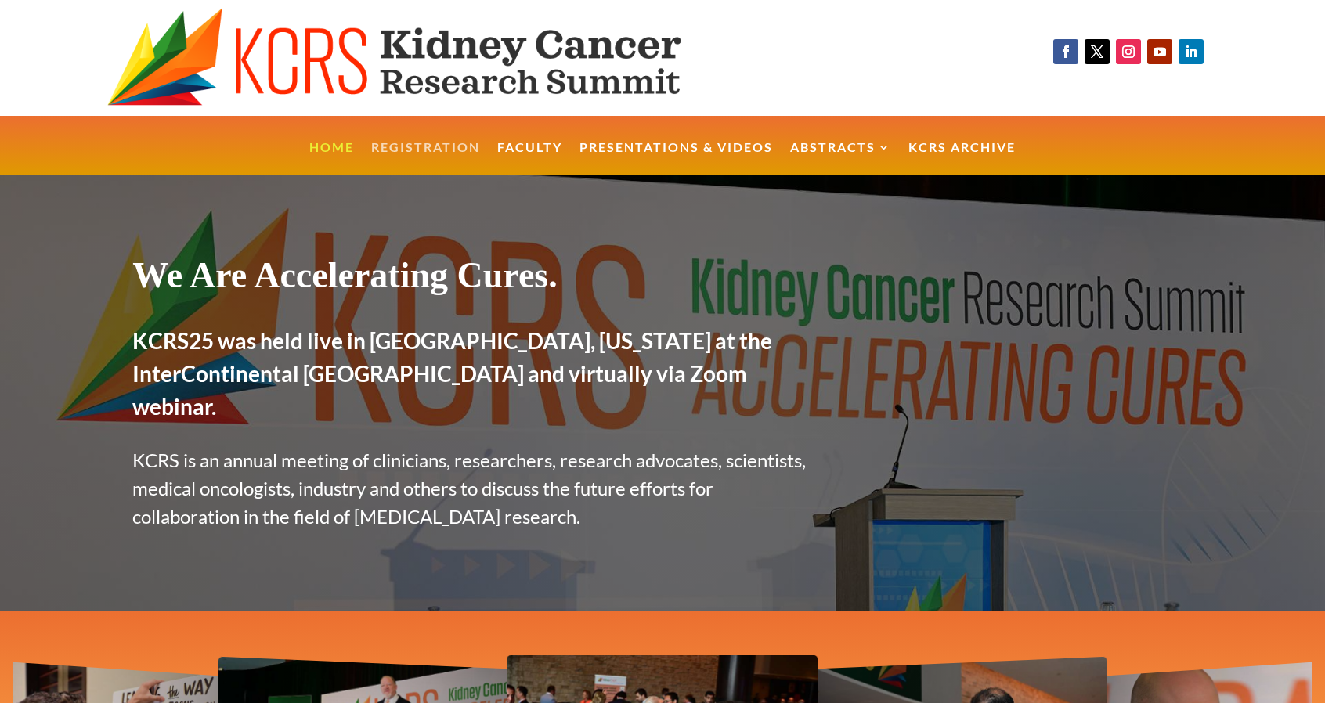
click at [448, 146] on link "Registration" at bounding box center [425, 159] width 109 height 34
click at [702, 143] on link "Presentations & Videos" at bounding box center [676, 159] width 193 height 34
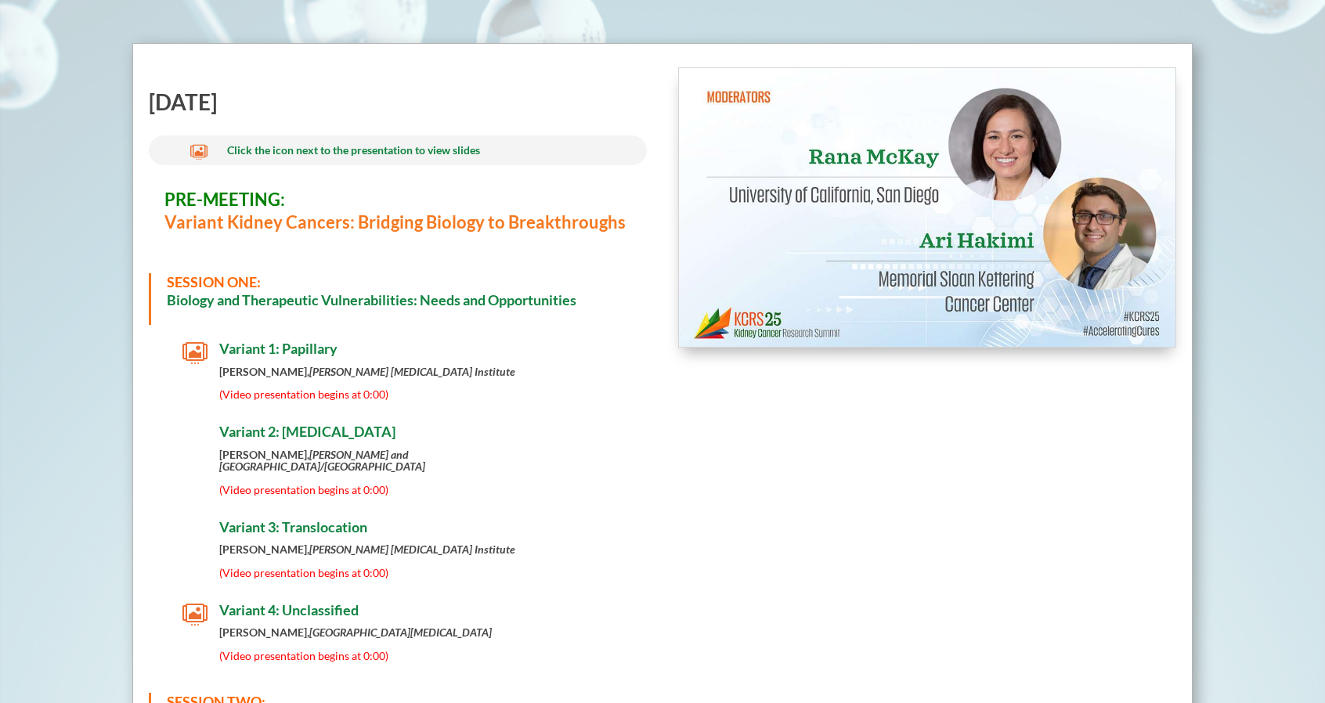
scroll to position [470, 0]
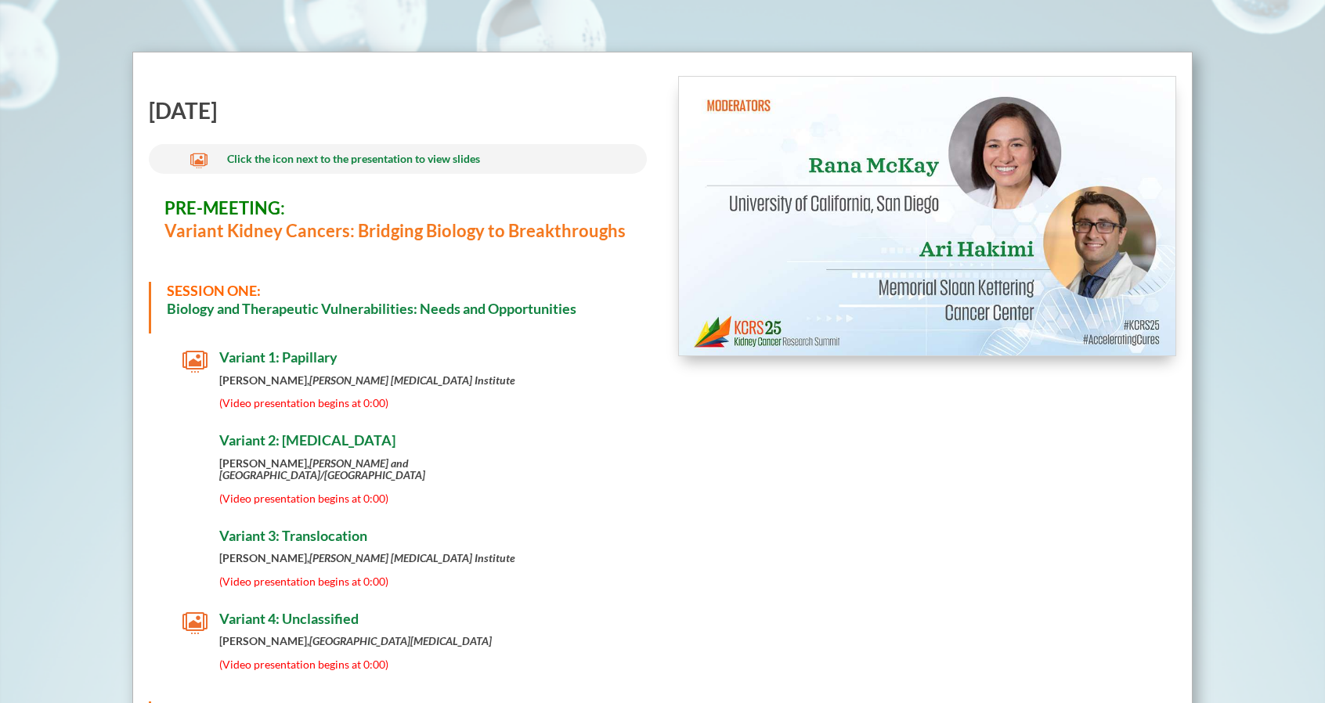
click at [933, 176] on img at bounding box center [927, 217] width 497 height 280
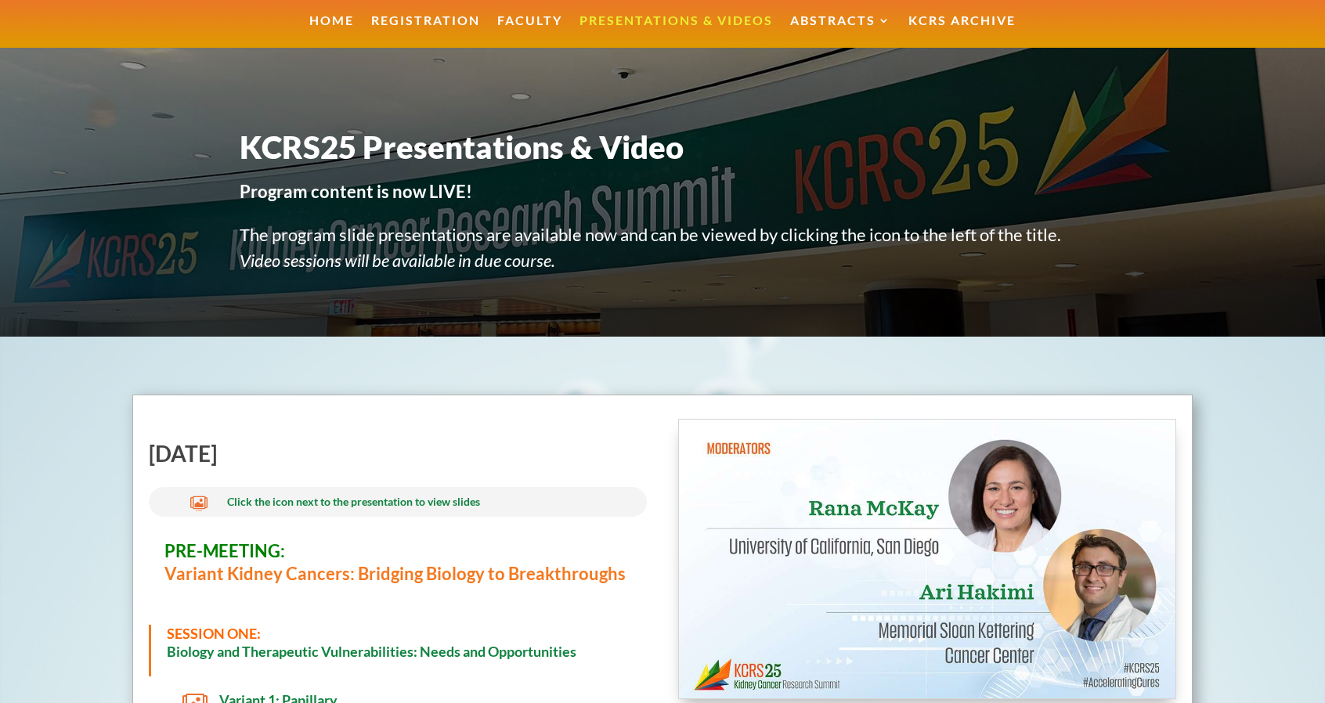
scroll to position [0, 0]
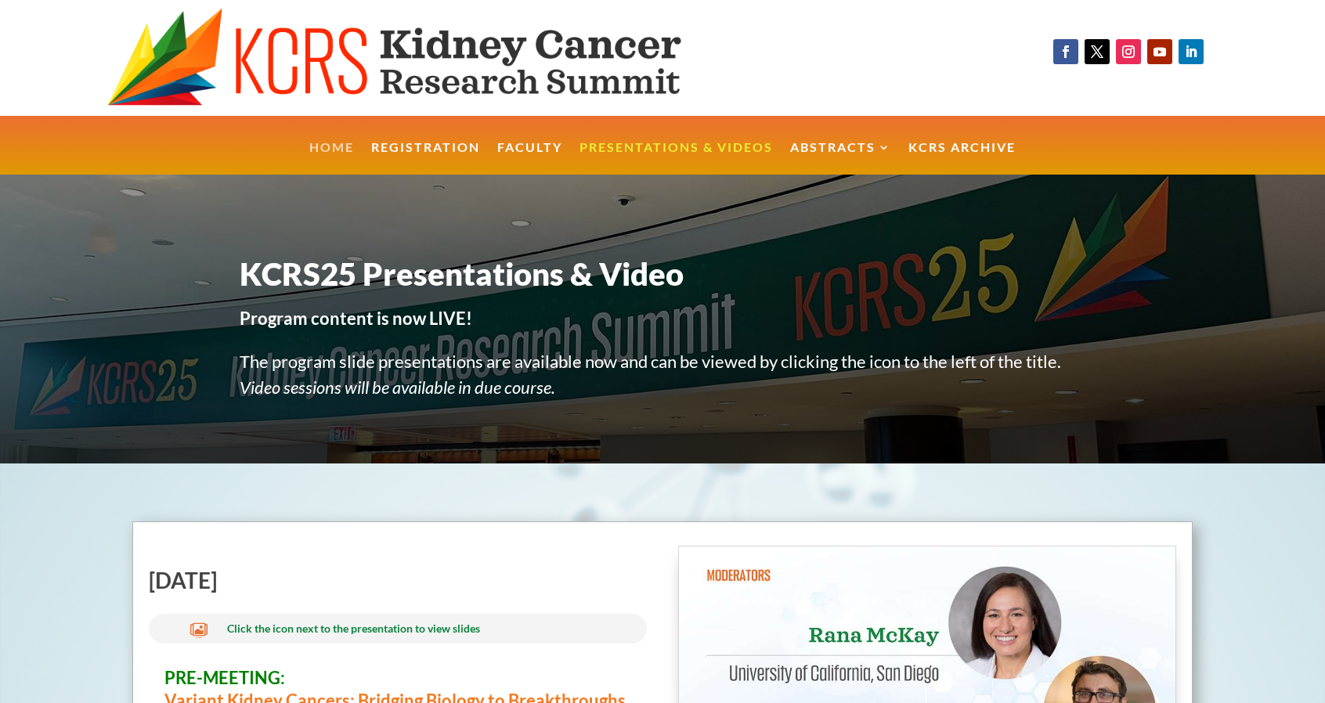
click at [330, 150] on link "Home" at bounding box center [331, 159] width 45 height 34
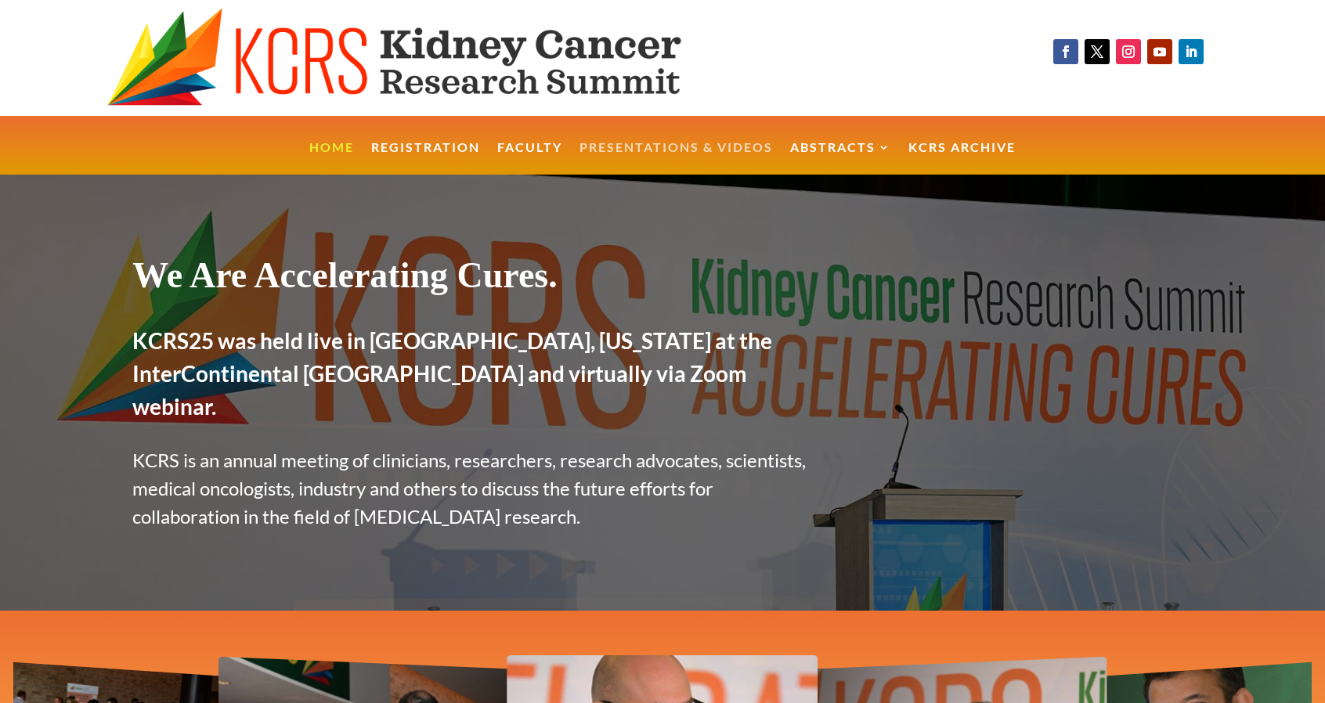
click at [697, 146] on link "Presentations & Videos" at bounding box center [676, 159] width 193 height 34
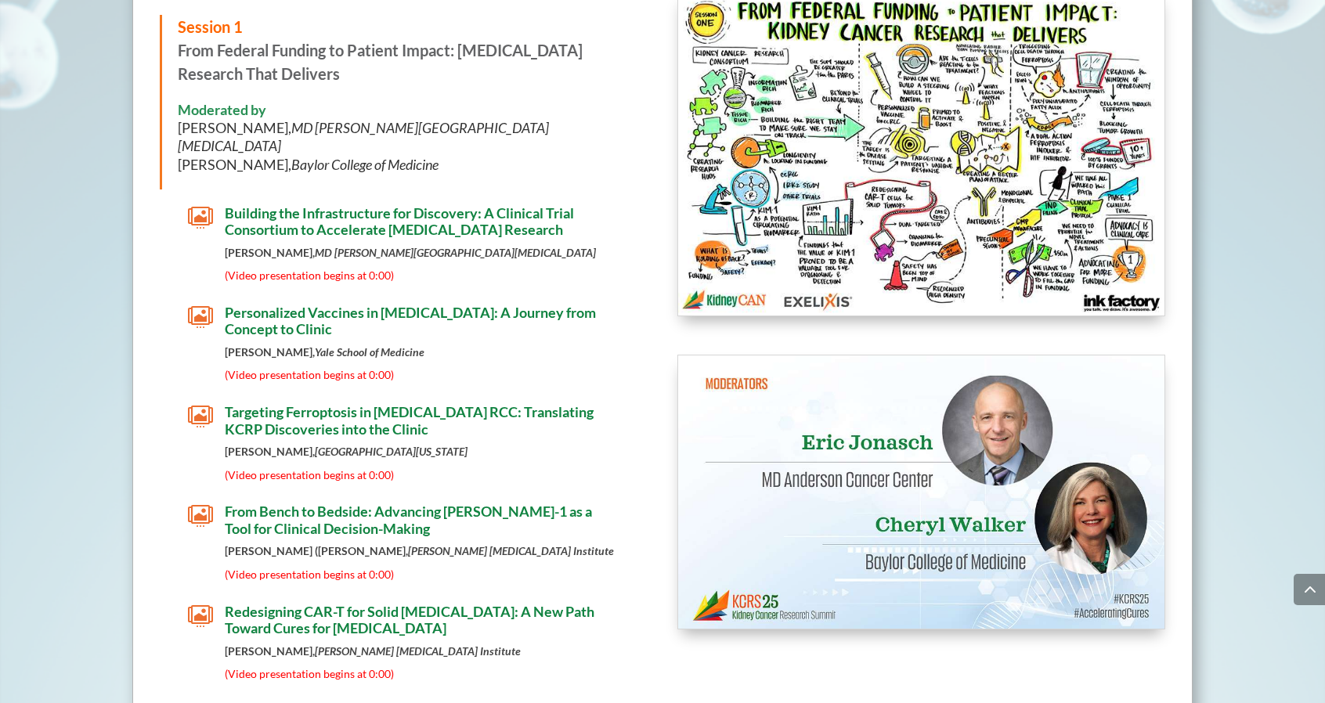
scroll to position [2061, 0]
